Goal: Task Accomplishment & Management: Manage account settings

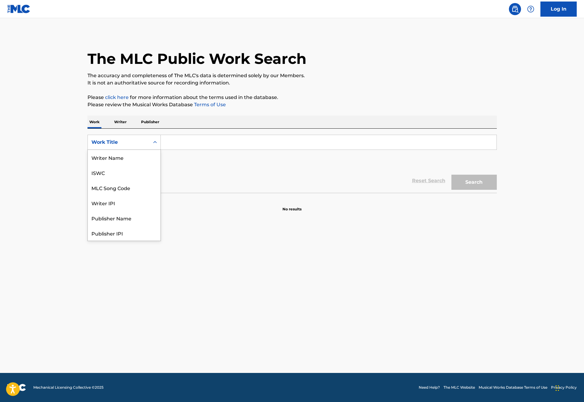
click at [151, 139] on div "Search Form" at bounding box center [155, 142] width 11 height 11
click at [118, 121] on p "Writer" at bounding box center [120, 122] width 16 height 13
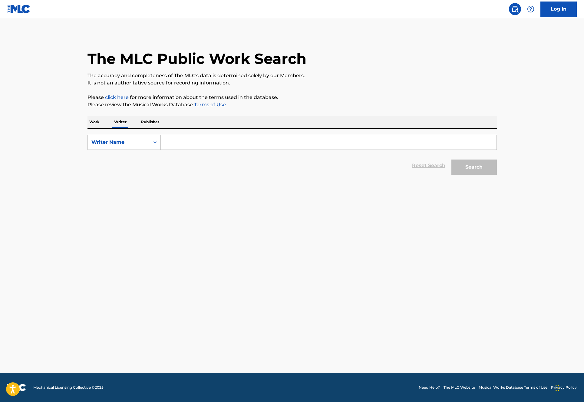
click at [237, 142] on input "Search Form" at bounding box center [329, 142] width 336 height 15
paste input "[PERSON_NAME]"
type input "[PERSON_NAME]"
click at [488, 170] on button "Search" at bounding box center [474, 167] width 45 height 15
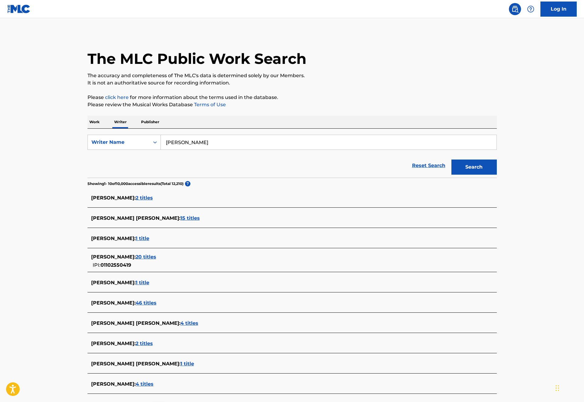
click at [156, 257] on span "20 titles" at bounding box center [146, 257] width 21 height 6
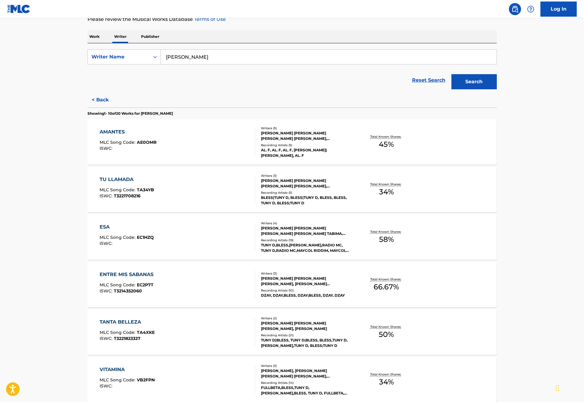
scroll to position [35, 0]
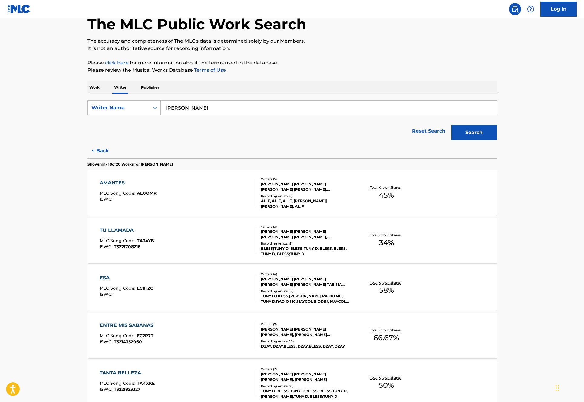
click at [207, 184] on div "AMANTES MLC Song Code : AE0OMR ISWC :" at bounding box center [178, 192] width 156 height 27
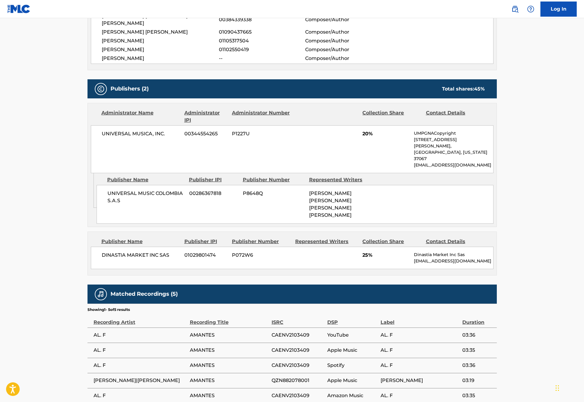
scroll to position [254, 0]
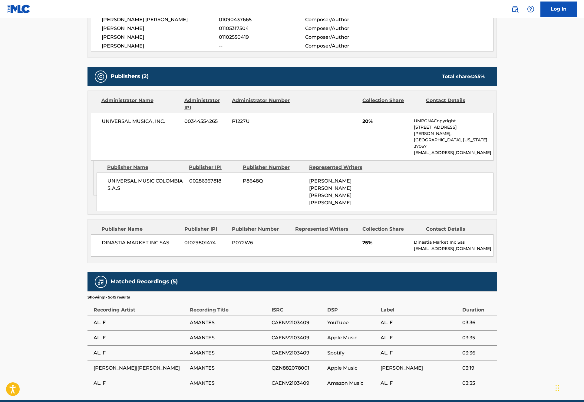
click at [298, 319] on span "CAENV2103409" at bounding box center [298, 322] width 53 height 7
click at [530, 291] on main "< Back to public search results Copy work link AMANTES Work Detail Member Work …" at bounding box center [292, 82] width 584 height 636
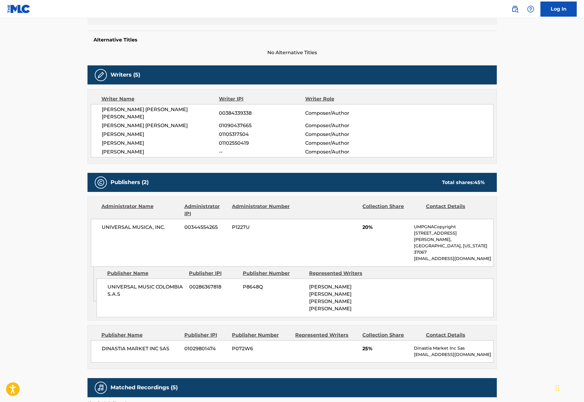
scroll to position [138, 0]
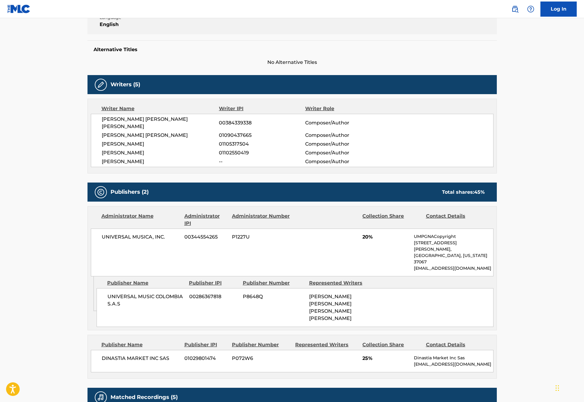
click at [330, 350] on div "DINASTIA MARKET INC SAS 01029801474 P072W6 25% Dinastia Market Inc Sas [EMAIL_A…" at bounding box center [292, 361] width 403 height 22
click at [327, 350] on div "DINASTIA MARKET INC SAS 01029801474 P072W6 25% Dinastia Market Inc Sas [EMAIL_A…" at bounding box center [292, 361] width 403 height 22
click at [331, 350] on div "DINASTIA MARKET INC SAS 01029801474 P072W6 25% Dinastia Market Inc Sas [EMAIL_A…" at bounding box center [292, 361] width 403 height 22
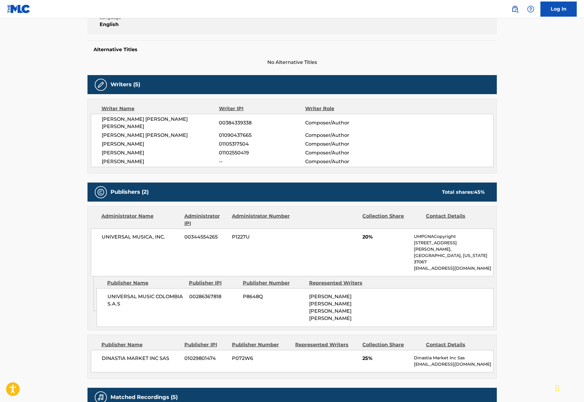
click at [351, 350] on div "DINASTIA MARKET INC SAS 01029801474 P072W6 25% Dinastia Market Inc Sas [EMAIL_A…" at bounding box center [292, 361] width 403 height 22
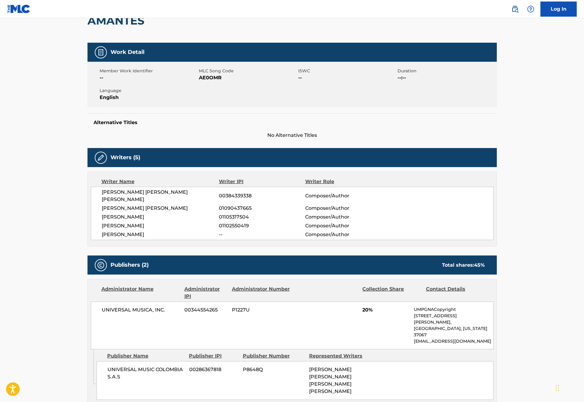
scroll to position [129, 0]
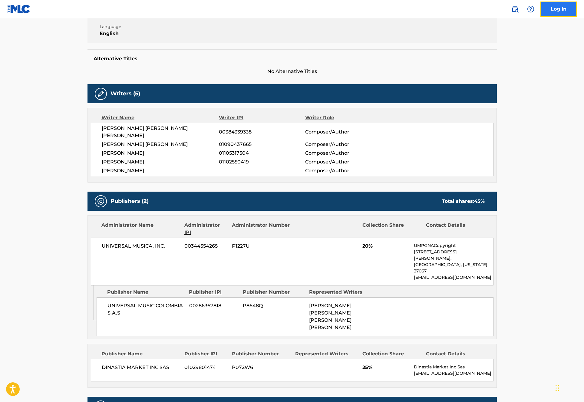
click at [555, 11] on link "Log In" at bounding box center [559, 9] width 36 height 15
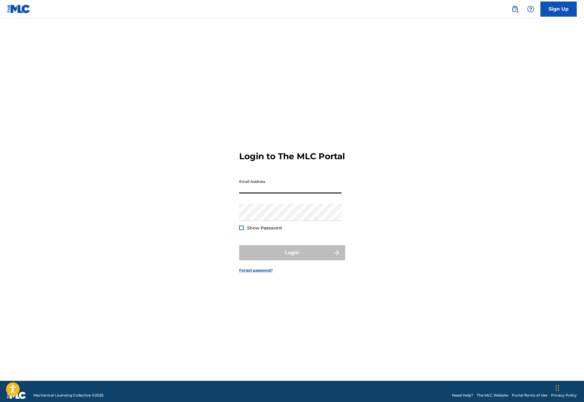
click at [294, 184] on input "Email Address" at bounding box center [290, 184] width 102 height 17
click at [286, 189] on input "Email Address" at bounding box center [290, 184] width 102 height 17
type input "d"
type input "[PERSON_NAME][EMAIL_ADDRESS][PERSON_NAME][DOMAIN_NAME]"
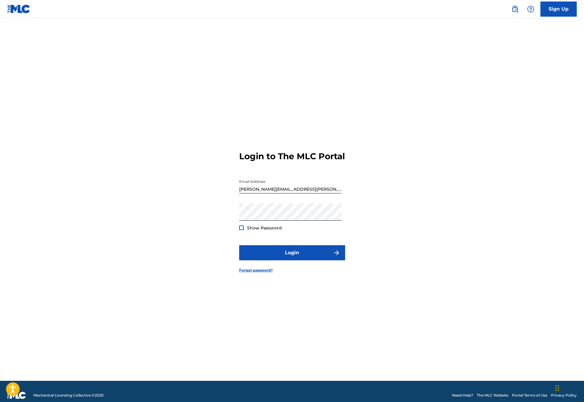
drag, startPoint x: 300, startPoint y: 235, endPoint x: 341, endPoint y: 266, distance: 51.1
click at [341, 266] on form "Login to The MLC Portal Email Address [PERSON_NAME][EMAIL_ADDRESS][PERSON_NAME]…" at bounding box center [292, 207] width 106 height 348
click at [331, 260] on button "Login" at bounding box center [292, 252] width 106 height 15
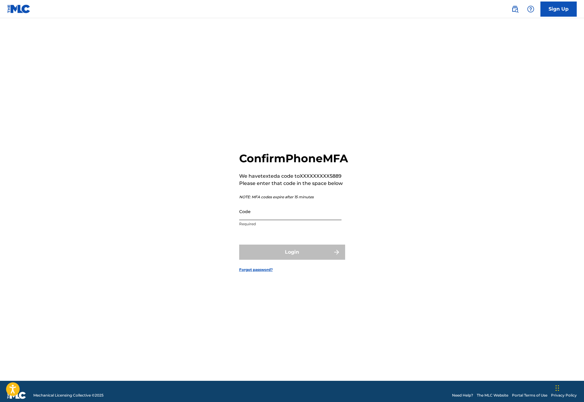
click at [304, 220] on input "Code" at bounding box center [290, 211] width 102 height 17
type input "993463"
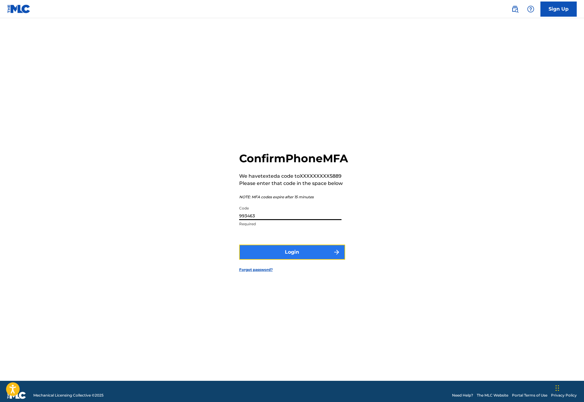
click at [299, 260] on button "Login" at bounding box center [292, 252] width 106 height 15
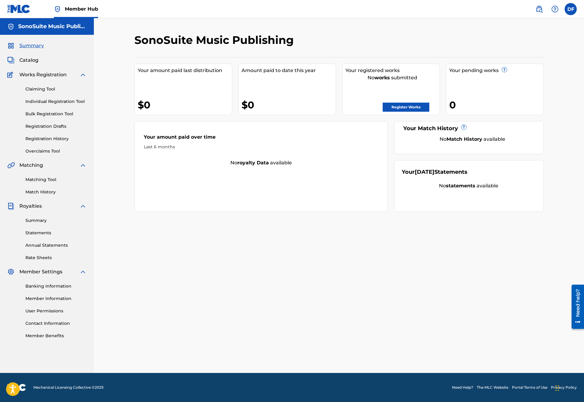
click at [310, 247] on div "SonoSuite Music Publishing Your amount paid last distribution $0 Amount paid to…" at bounding box center [339, 203] width 424 height 340
click at [407, 107] on link "Register Works" at bounding box center [406, 107] width 47 height 9
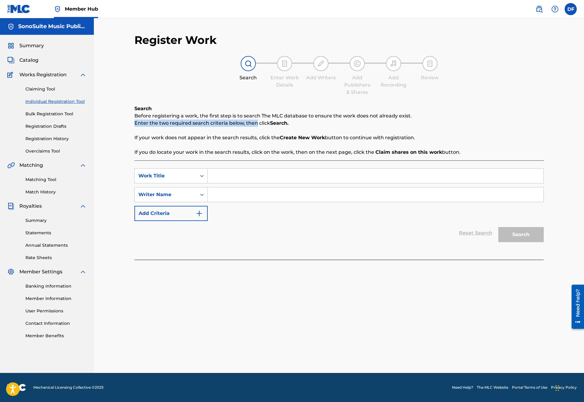
click at [256, 126] on div "Search Before registering a work, the first step is to search The MLC database …" at bounding box center [339, 130] width 410 height 51
drag, startPoint x: 240, startPoint y: 110, endPoint x: 310, endPoint y: 117, distance: 70.9
click at [310, 117] on div "Search Before registering a work, the first step is to search The MLC database …" at bounding box center [339, 130] width 410 height 51
click at [310, 117] on p "Before registering a work, the first step is to search The MLC database to ensu…" at bounding box center [339, 115] width 410 height 7
drag, startPoint x: 308, startPoint y: 121, endPoint x: 242, endPoint y: 111, distance: 66.2
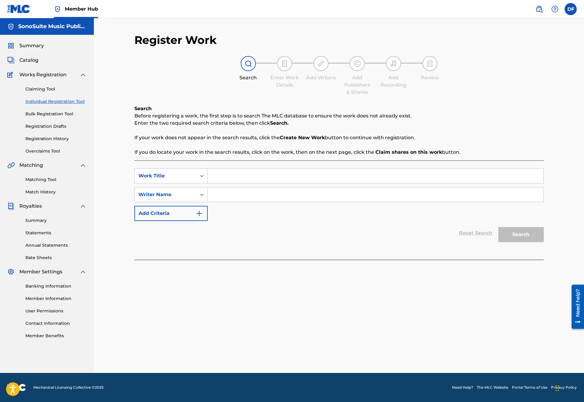
click at [242, 111] on div "Search Before registering a work, the first step is to search The MLC database …" at bounding box center [339, 130] width 410 height 51
click at [227, 124] on p "Enter the two required search criteria below, then click Search." at bounding box center [339, 123] width 410 height 7
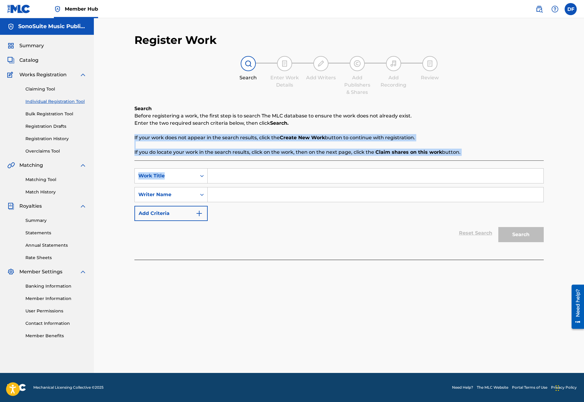
drag, startPoint x: 291, startPoint y: 148, endPoint x: 406, endPoint y: 157, distance: 115.1
click at [406, 157] on div "Search Before registering a work, the first step is to search The MLC database …" at bounding box center [339, 182] width 410 height 155
click at [407, 155] on p "If you do locate your work in the search results, click on the work, then on th…" at bounding box center [339, 152] width 410 height 7
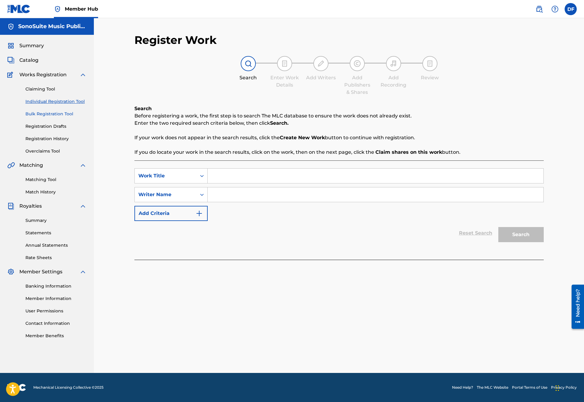
click at [53, 112] on link "Bulk Registration Tool" at bounding box center [55, 114] width 61 height 6
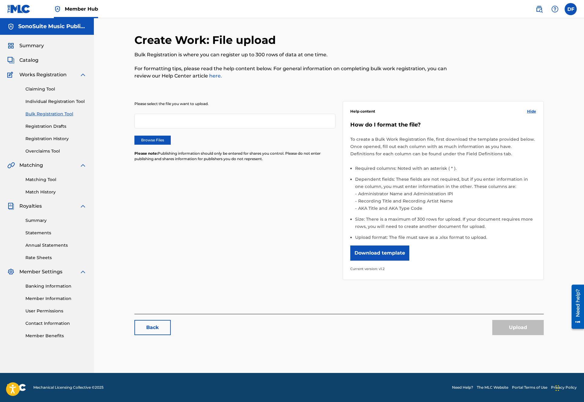
click at [269, 257] on div "Please select the file you want to upload. Browse Files Please note: Publishing…" at bounding box center [339, 187] width 410 height 201
click at [395, 251] on button "Download template" at bounding box center [379, 253] width 59 height 15
click at [61, 127] on link "Registration Drafts" at bounding box center [55, 126] width 61 height 6
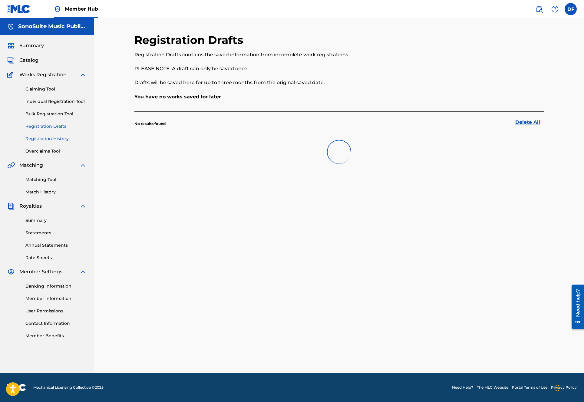
click at [52, 135] on div "Claiming Tool Individual Registration Tool Bulk Registration Tool Registration …" at bounding box center [46, 116] width 79 height 76
click at [52, 141] on link "Registration History" at bounding box center [55, 139] width 61 height 6
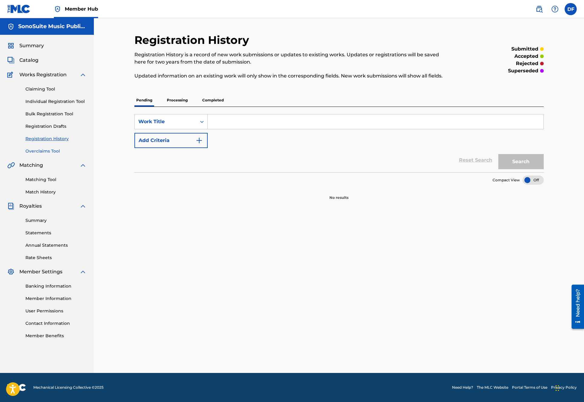
click at [51, 150] on link "Overclaims Tool" at bounding box center [55, 151] width 61 height 6
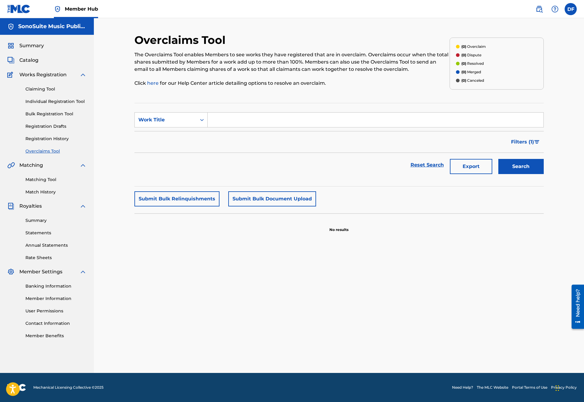
click at [234, 271] on div "Overclaims Tool The Overclaims Tool enables Members to see works they have regi…" at bounding box center [339, 203] width 410 height 340
click at [38, 177] on link "Matching Tool" at bounding box center [55, 180] width 61 height 6
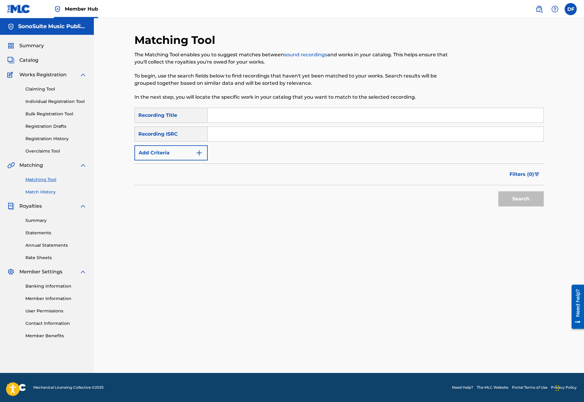
click at [34, 191] on link "Match History" at bounding box center [55, 192] width 61 height 6
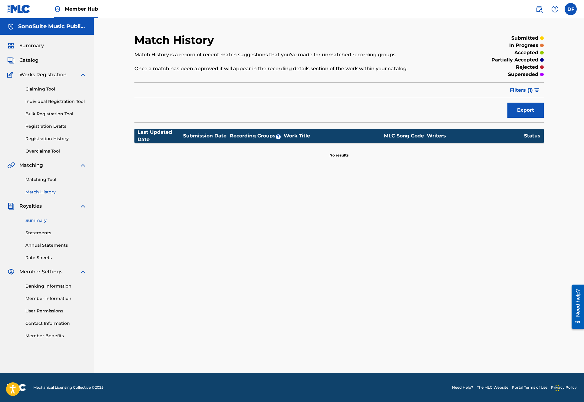
click at [36, 220] on link "Summary" at bounding box center [55, 220] width 61 height 6
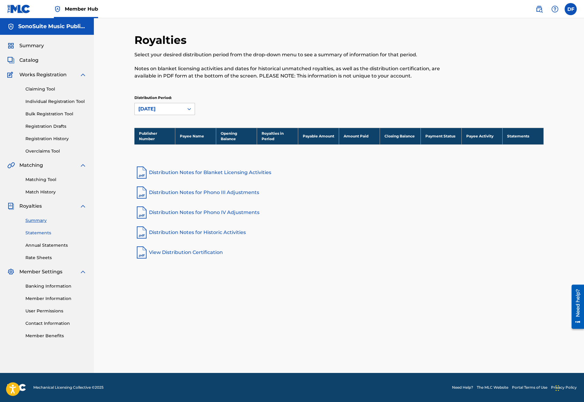
click at [42, 232] on link "Statements" at bounding box center [55, 233] width 61 height 6
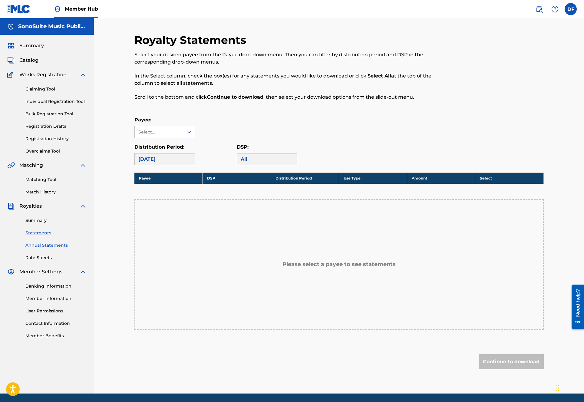
click at [44, 246] on link "Annual Statements" at bounding box center [55, 245] width 61 height 6
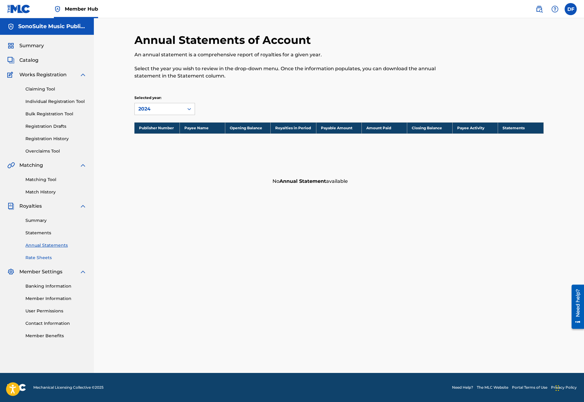
click at [38, 257] on link "Rate Sheets" at bounding box center [55, 258] width 61 height 6
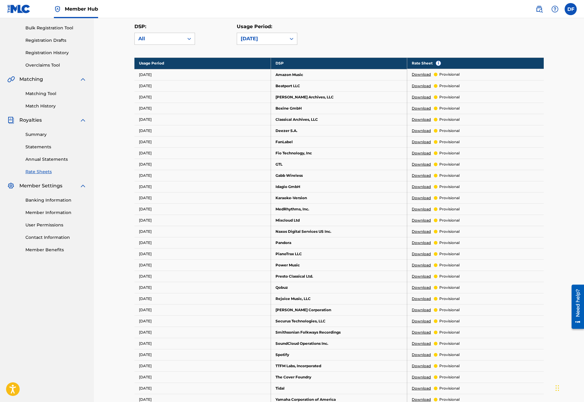
scroll to position [67, 0]
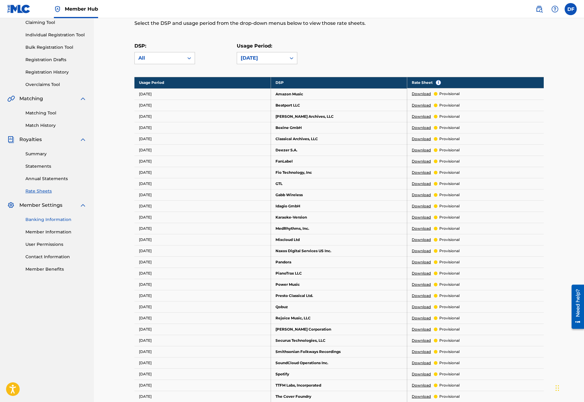
click at [35, 217] on link "Banking Information" at bounding box center [55, 220] width 61 height 6
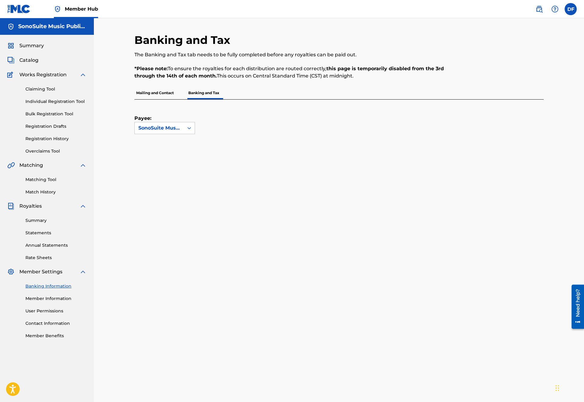
click at [154, 94] on p "Mailing and Contact" at bounding box center [154, 93] width 41 height 13
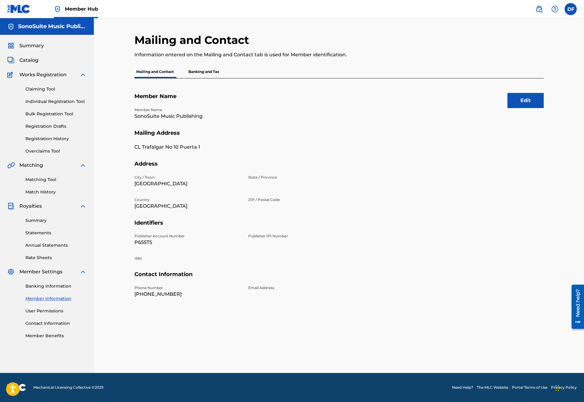
click at [146, 243] on p "P655TS" at bounding box center [187, 242] width 107 height 7
click at [146, 242] on p "P655TS" at bounding box center [187, 242] width 107 height 7
click at [170, 240] on p "P655TS" at bounding box center [187, 242] width 107 height 7
click at [147, 244] on p "P655TS" at bounding box center [187, 242] width 107 height 7
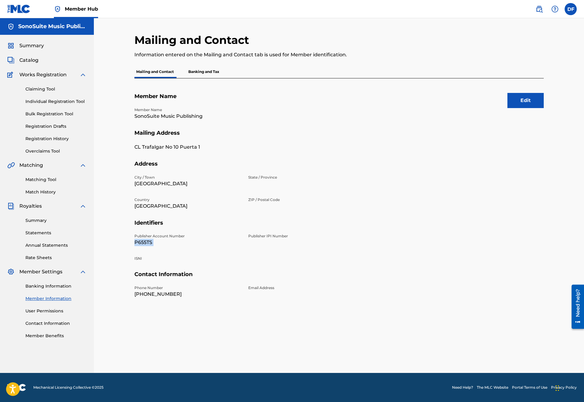
click at [147, 244] on p "P655TS" at bounding box center [187, 242] width 107 height 7
click at [44, 306] on div "Banking Information Member Information User Permissions Contact Information Mem…" at bounding box center [46, 308] width 79 height 64
click at [44, 310] on link "User Permissions" at bounding box center [55, 311] width 61 height 6
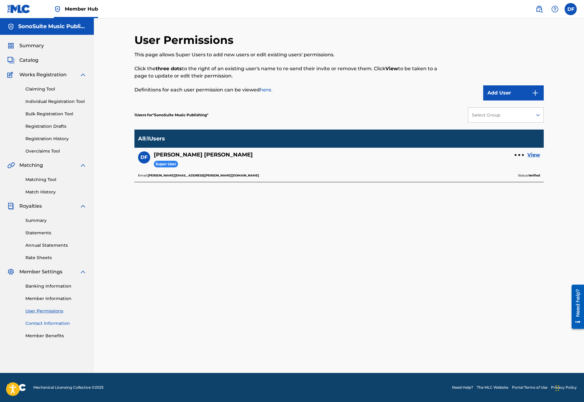
click at [38, 321] on link "Contact Information" at bounding box center [55, 323] width 61 height 6
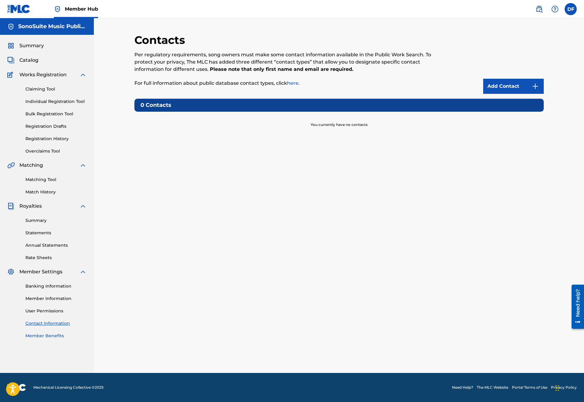
click at [42, 334] on link "Member Benefits" at bounding box center [55, 336] width 61 height 6
